Goal: Transaction & Acquisition: Purchase product/service

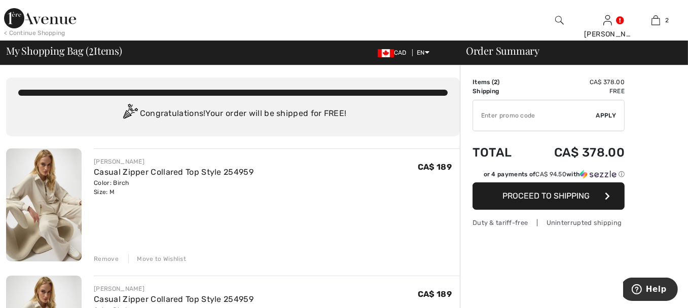
click at [112, 261] on div "Remove" at bounding box center [106, 259] width 25 height 9
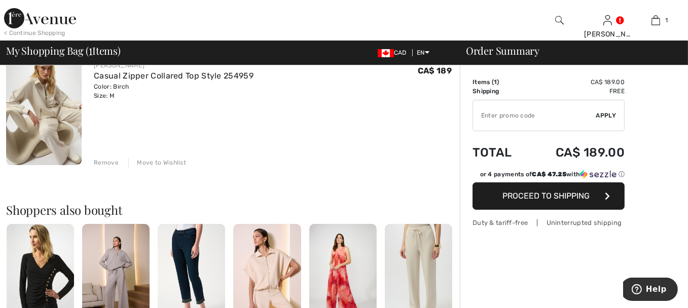
scroll to position [203, 0]
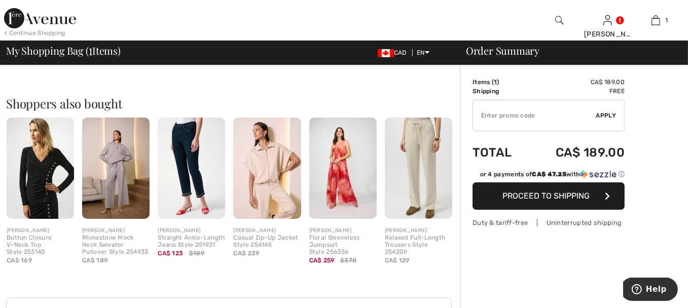
click at [431, 168] on img at bounding box center [418, 168] width 67 height 101
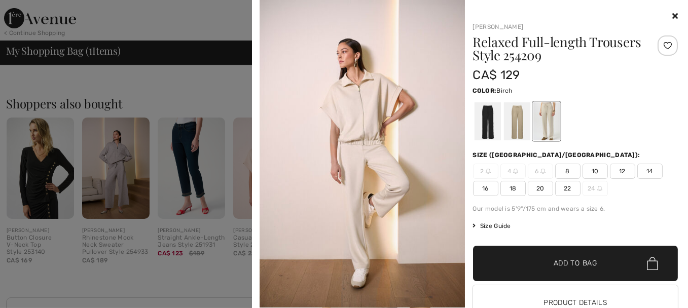
click at [546, 122] on div at bounding box center [546, 121] width 26 height 38
click at [588, 172] on span "10" at bounding box center [595, 171] width 25 height 15
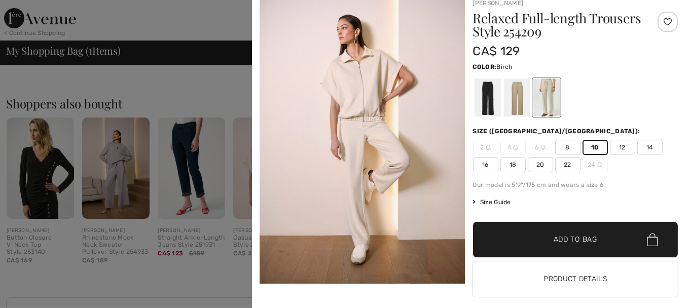
scroll to position [35, 0]
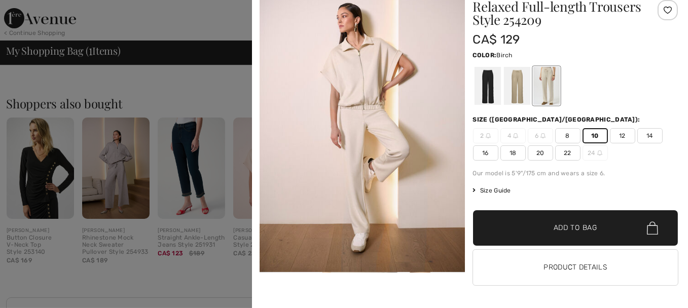
click at [578, 226] on span "Add to Bag" at bounding box center [576, 228] width 44 height 11
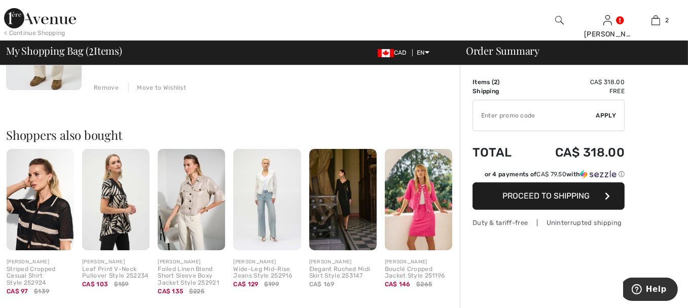
scroll to position [304, 0]
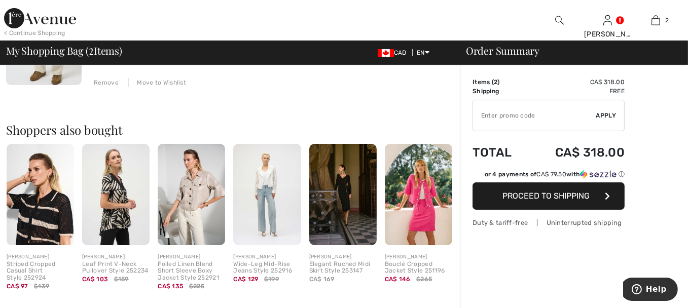
click at [550, 195] on span "Proceed to Shipping" at bounding box center [545, 196] width 87 height 10
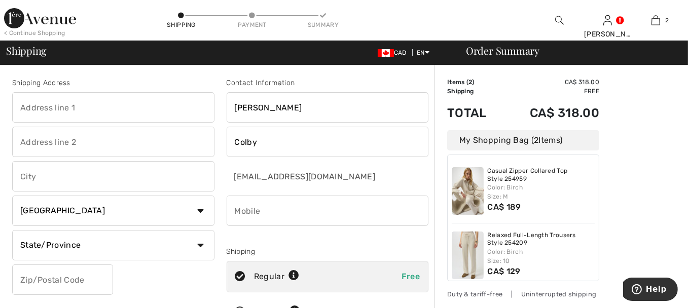
drag, startPoint x: 57, startPoint y: 112, endPoint x: 128, endPoint y: 114, distance: 70.5
click at [65, 112] on input "text" at bounding box center [113, 107] width 202 height 30
type input "7"
type input "1388 [PERSON_NAME]"
type input "[GEOGRAPHIC_DATA]"
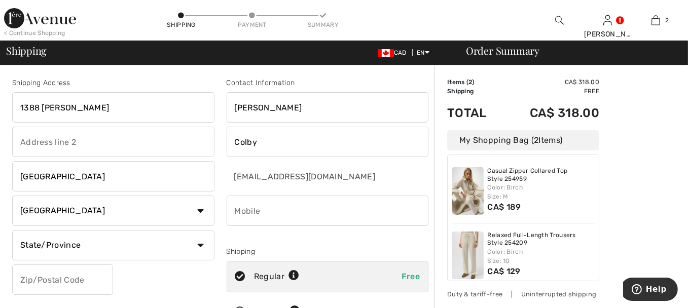
type input "O"
click at [36, 246] on select "State/Province [GEOGRAPHIC_DATA] [GEOGRAPHIC_DATA] [GEOGRAPHIC_DATA] [GEOGRAPHI…" at bounding box center [113, 245] width 202 height 30
select select "ON"
click at [12, 230] on select "State/Province [GEOGRAPHIC_DATA] [GEOGRAPHIC_DATA] [GEOGRAPHIC_DATA] [GEOGRAPHI…" at bounding box center [113, 245] width 202 height 30
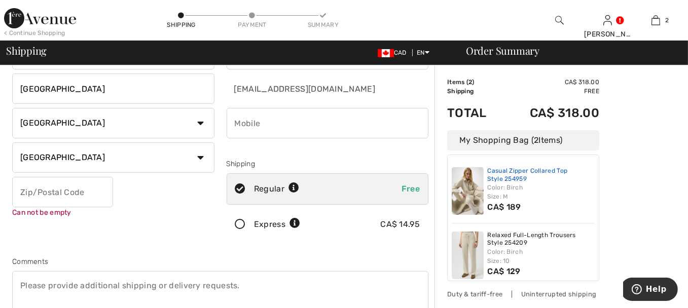
scroll to position [55, 0]
